Goal: Check status: Check status

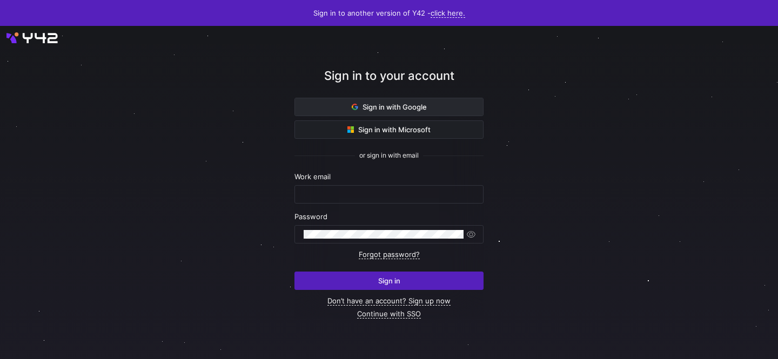
click at [377, 112] on span at bounding box center [389, 106] width 188 height 17
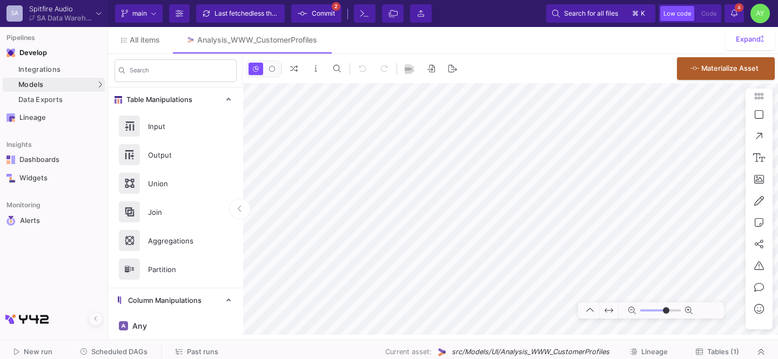
type input "-26"
click at [194, 352] on span "Past runs" at bounding box center [202, 352] width 31 height 8
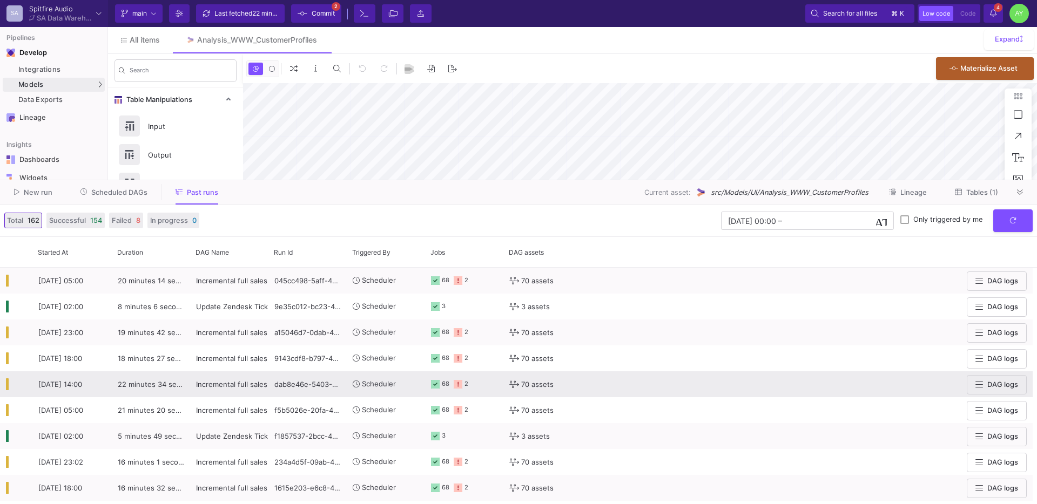
type input "-18"
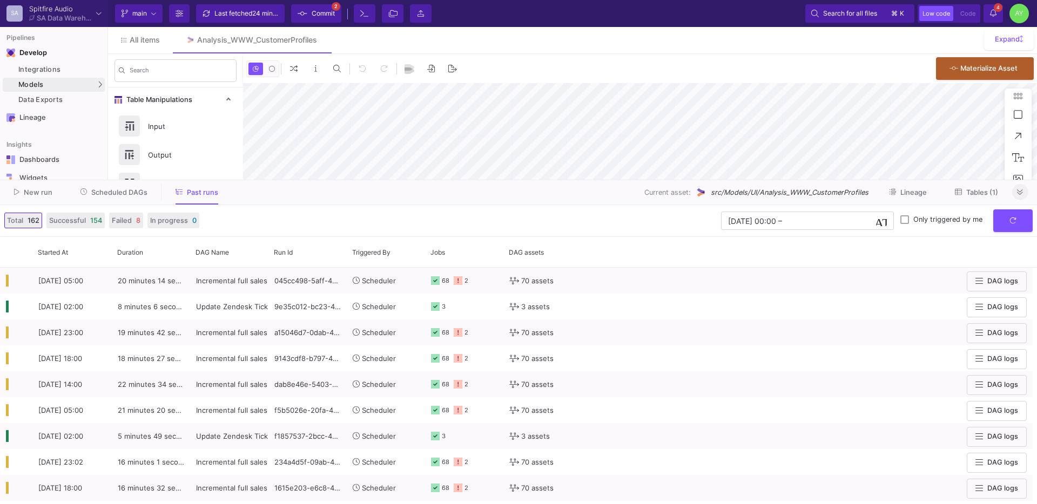
click at [777, 192] on button at bounding box center [1020, 192] width 16 height 16
